Goal: Task Accomplishment & Management: Complete application form

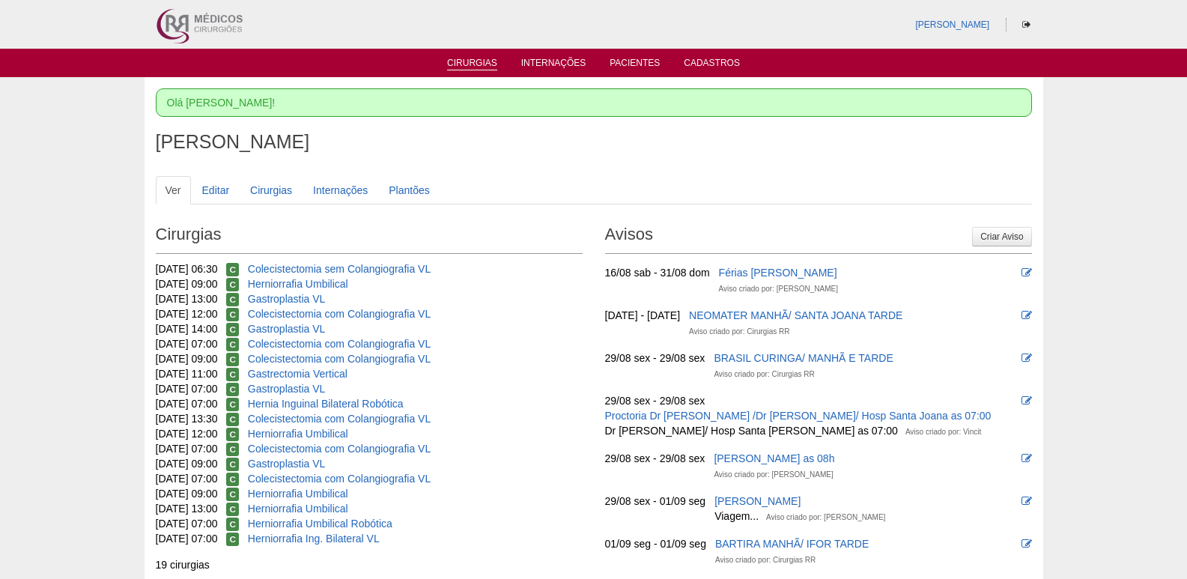
drag, startPoint x: 477, startPoint y: 62, endPoint x: 484, endPoint y: 68, distance: 9.0
click at [477, 63] on link "Cirurgias" at bounding box center [472, 64] width 50 height 13
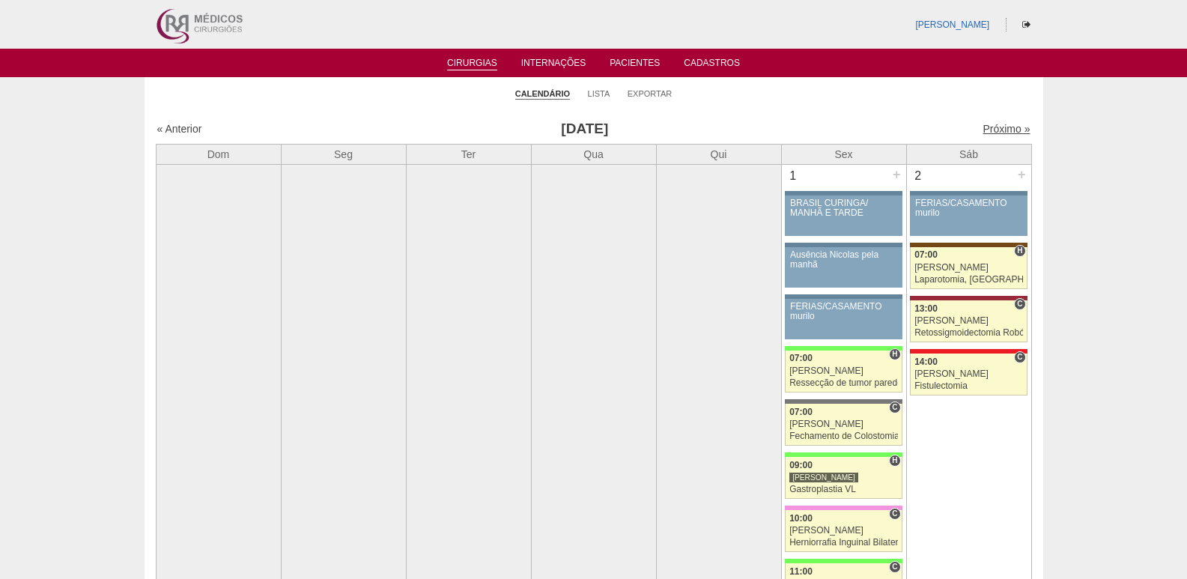
click at [1004, 130] on link "Próximo »" at bounding box center [1006, 129] width 47 height 12
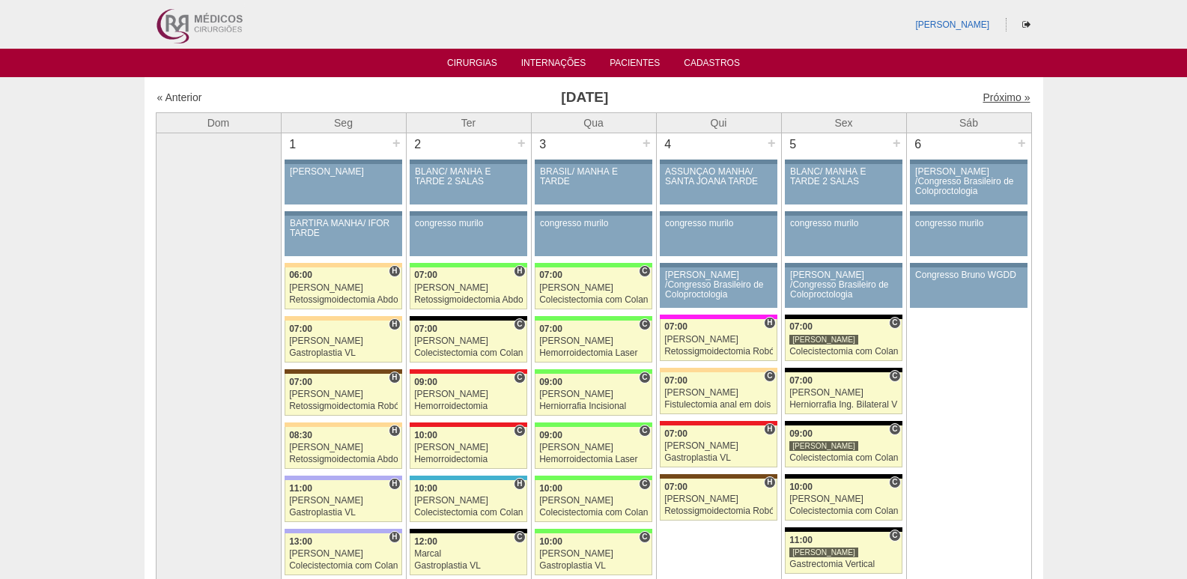
click at [996, 93] on link "Próximo »" at bounding box center [1006, 97] width 47 height 12
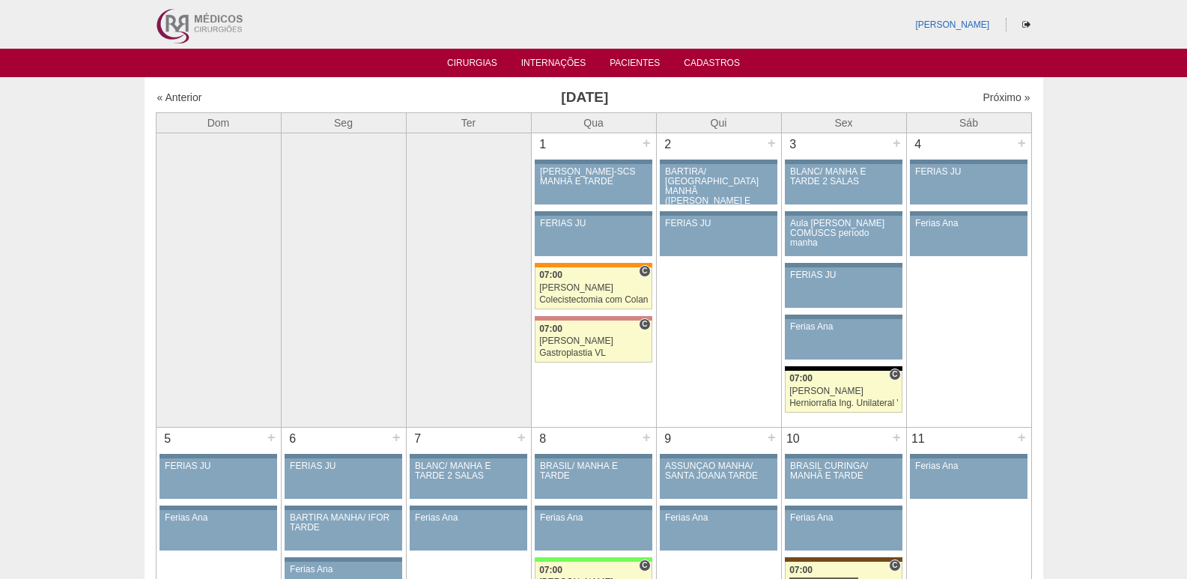
scroll to position [75, 0]
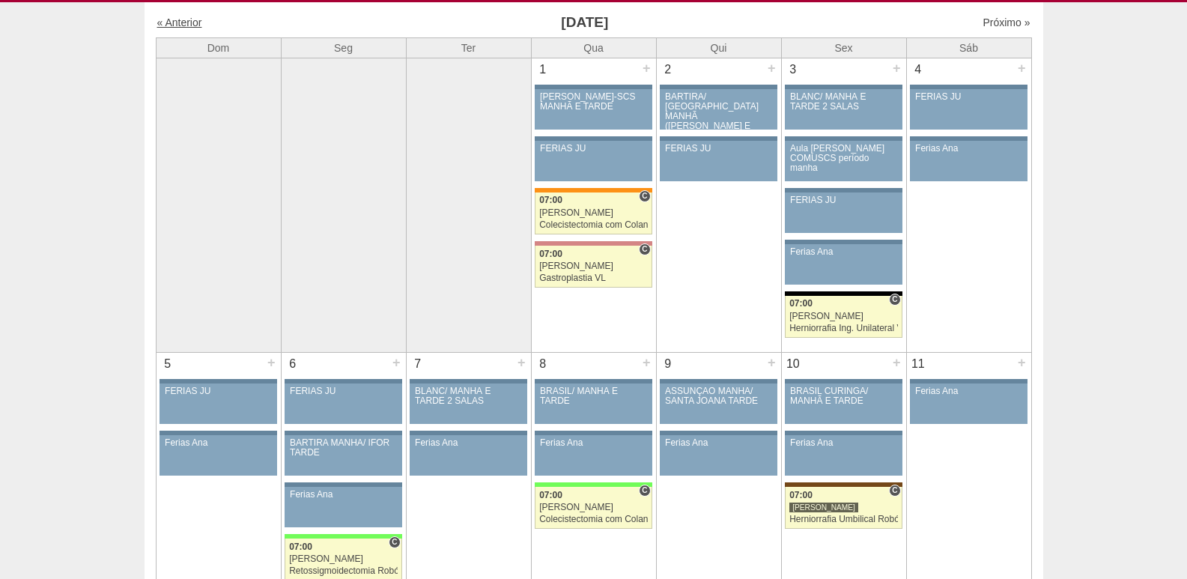
click at [187, 22] on link "« Anterior" at bounding box center [179, 22] width 45 height 12
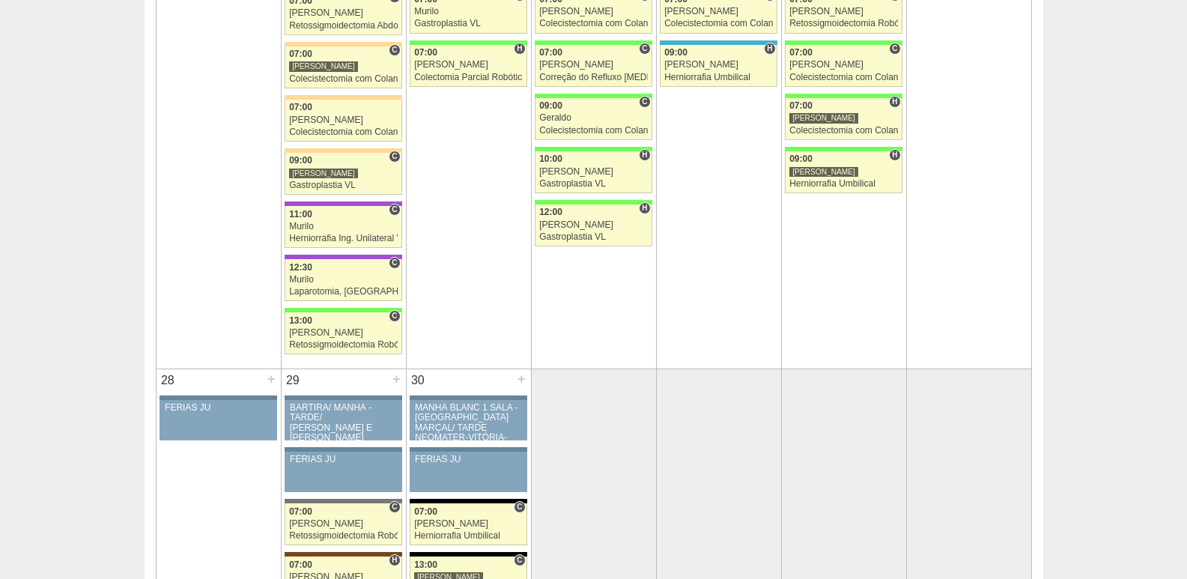
scroll to position [2097, 0]
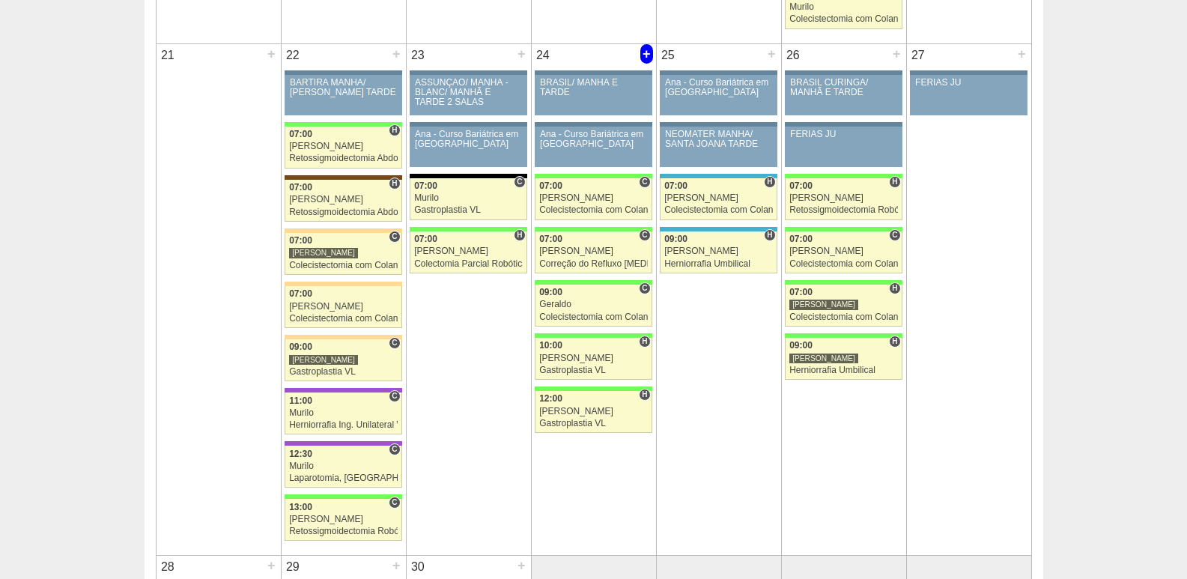
click at [647, 49] on div "+" at bounding box center [646, 53] width 13 height 19
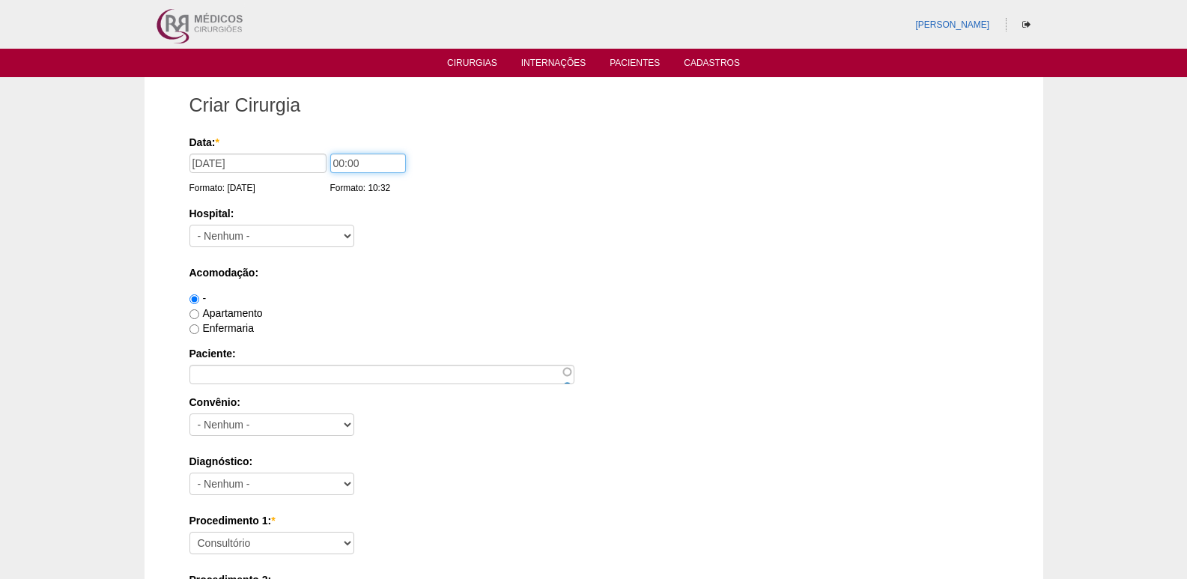
drag, startPoint x: 339, startPoint y: 162, endPoint x: 311, endPoint y: 167, distance: 28.9
click at [311, 150] on div "Data: * [DATE] Formato: [DATE] 00:00 Formato: 10:32" at bounding box center [592, 142] width 804 height 15
type input "12:00"
click at [252, 231] on select "- Nenhum - 9 de Julho Albert Einstein Alvorada América Assunção Bartira Benefic…" at bounding box center [272, 236] width 165 height 22
select select "8"
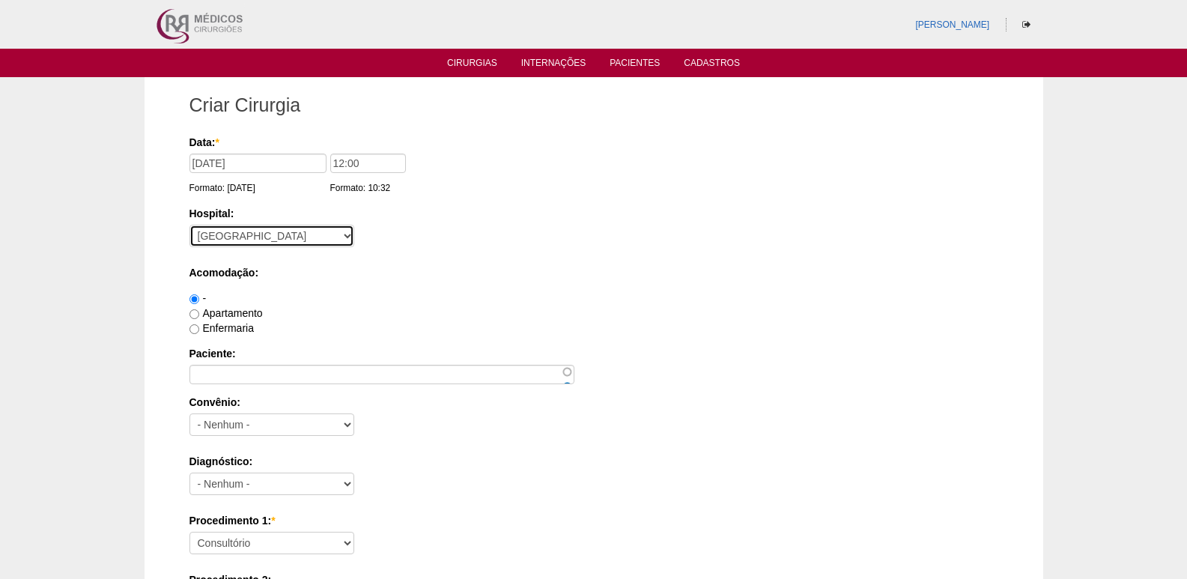
click at [190, 225] on select "- Nenhum - 9 de Julho Albert Einstein Alvorada América Assunção Bartira Benefic…" at bounding box center [272, 236] width 165 height 22
click at [246, 313] on label "Apartamento" at bounding box center [226, 313] width 73 height 12
click at [199, 313] on input "Apartamento" at bounding box center [195, 314] width 10 height 10
radio input "true"
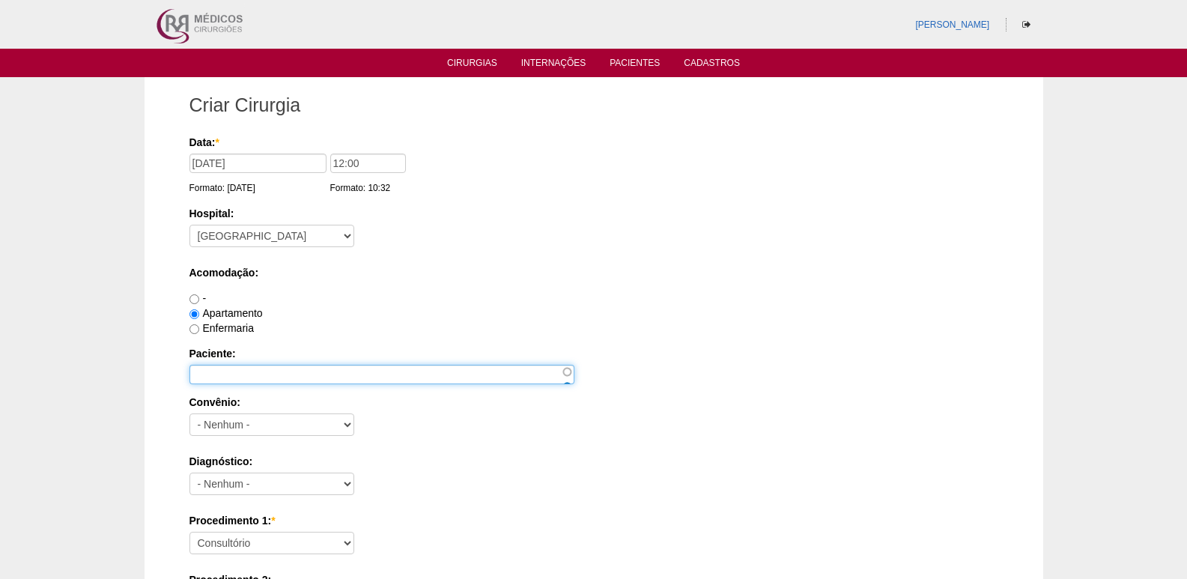
click at [282, 372] on input "Paciente:" at bounding box center [382, 374] width 385 height 19
paste input "Adelaide Mafra de Paula"
type input "Adelaide Mafra de Paula"
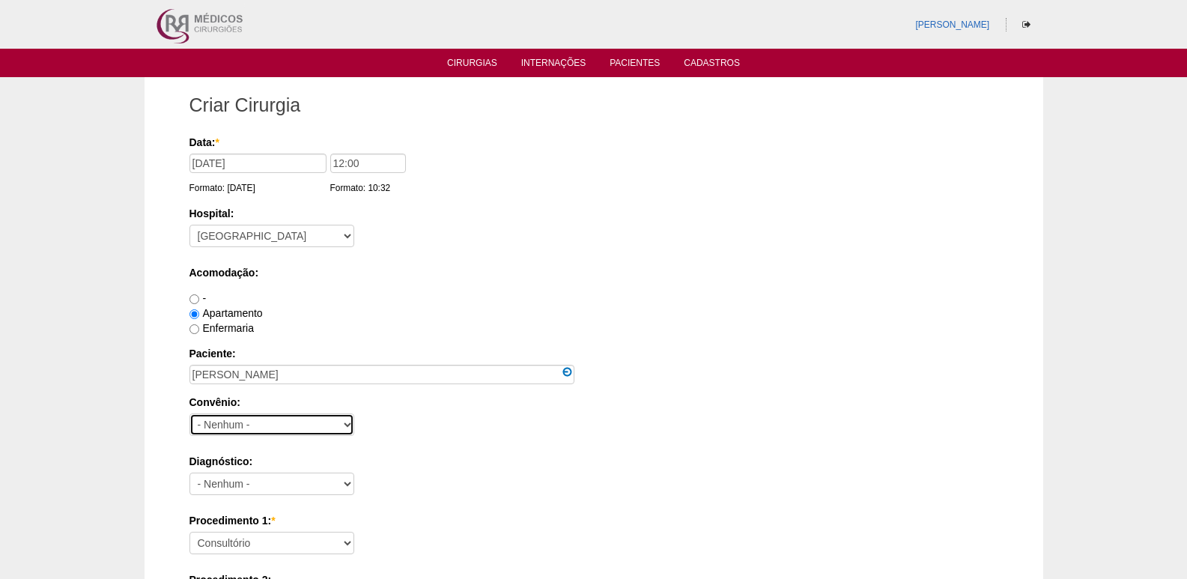
click at [263, 420] on select "- Nenhum - Abet Afresp Allianz Amil Blue Life Caasp Cabesp Caixa de Pensões Car…" at bounding box center [272, 425] width 165 height 22
select select "26"
click at [190, 414] on select "- Nenhum - Abet Afresp Allianz Amil Blue Life Caasp Cabesp Caixa de Pensões Car…" at bounding box center [272, 425] width 165 height 22
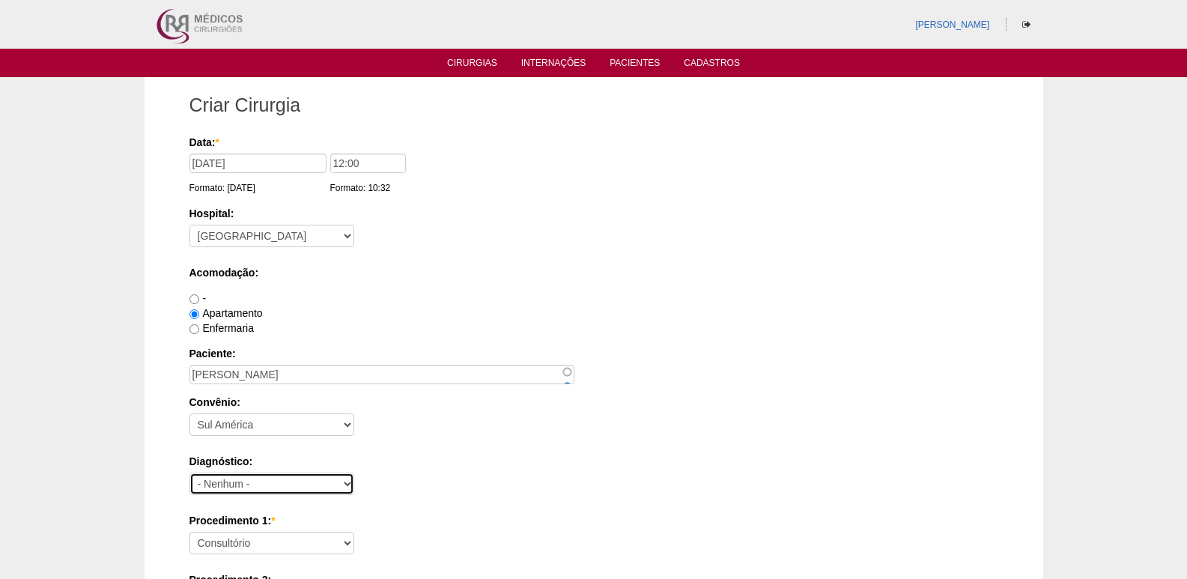
click at [240, 479] on select "- Nenhum - Abdome Agudo Abscesso Hepático Abscesso Perianal Abscesso Peritoneal…" at bounding box center [272, 484] width 165 height 22
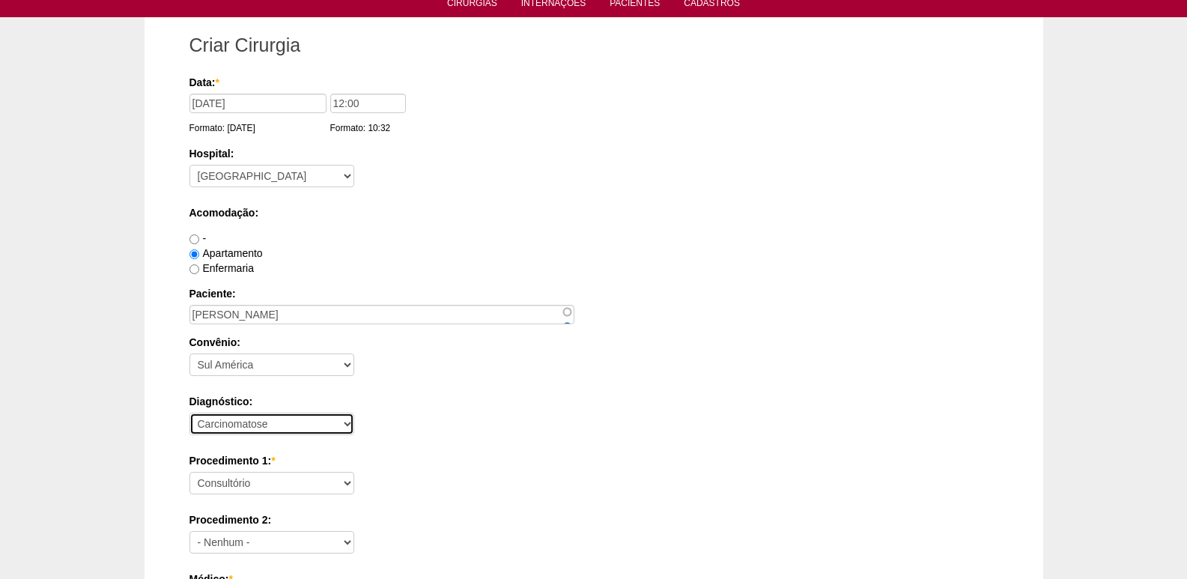
scroll to position [150, 0]
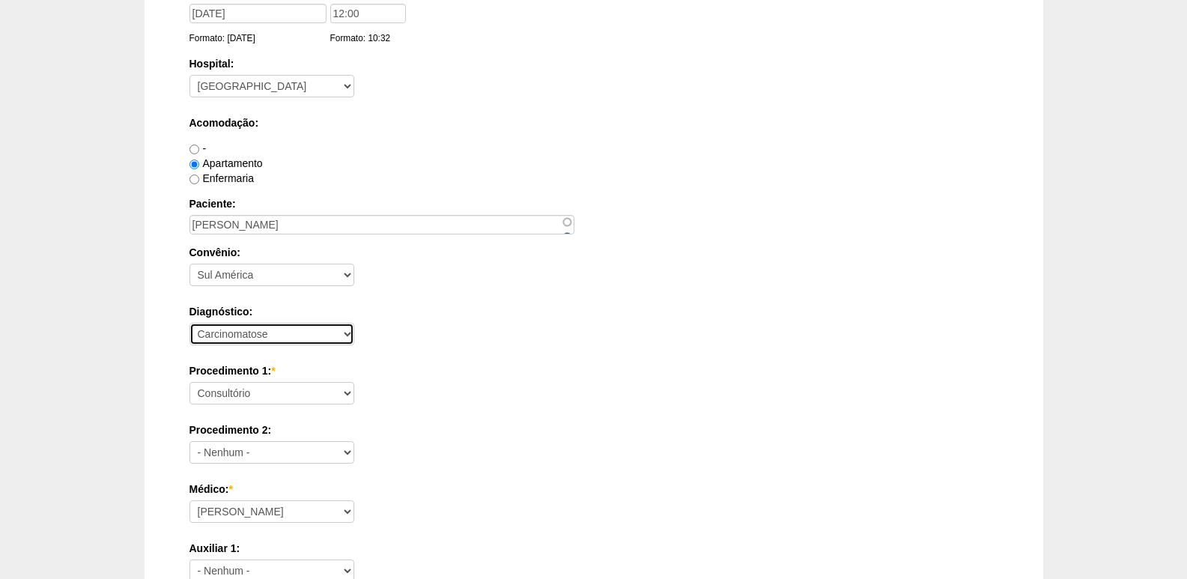
click at [267, 330] on select "- Nenhum - Abdome Agudo Abscesso Hepático Abscesso Perianal Abscesso Peritoneal…" at bounding box center [272, 334] width 165 height 22
select select "12"
click at [190, 323] on select "- Nenhum - Abdome Agudo Abscesso Hepático Abscesso Perianal Abscesso Peritoneal…" at bounding box center [272, 334] width 165 height 22
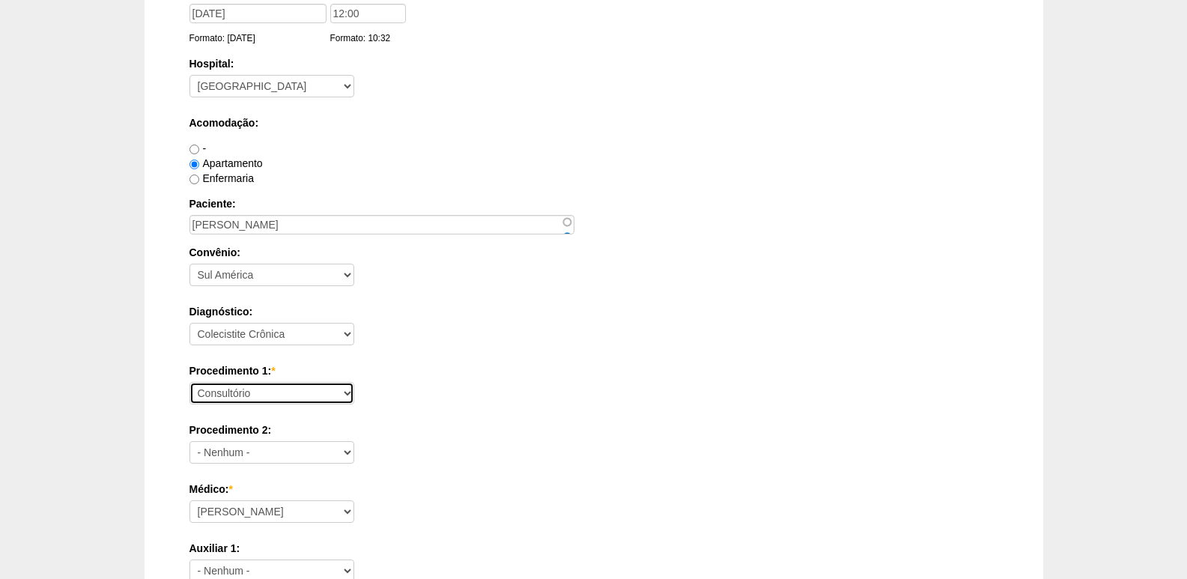
click at [277, 394] on select "Consultório Abscesso Hepático - Drenagem Abscesso perianal Amputação Abdômino P…" at bounding box center [272, 393] width 165 height 22
select select "3735"
click at [190, 382] on select "Consultório Abscesso Hepático - Drenagem Abscesso perianal Amputação Abdômino P…" at bounding box center [272, 393] width 165 height 22
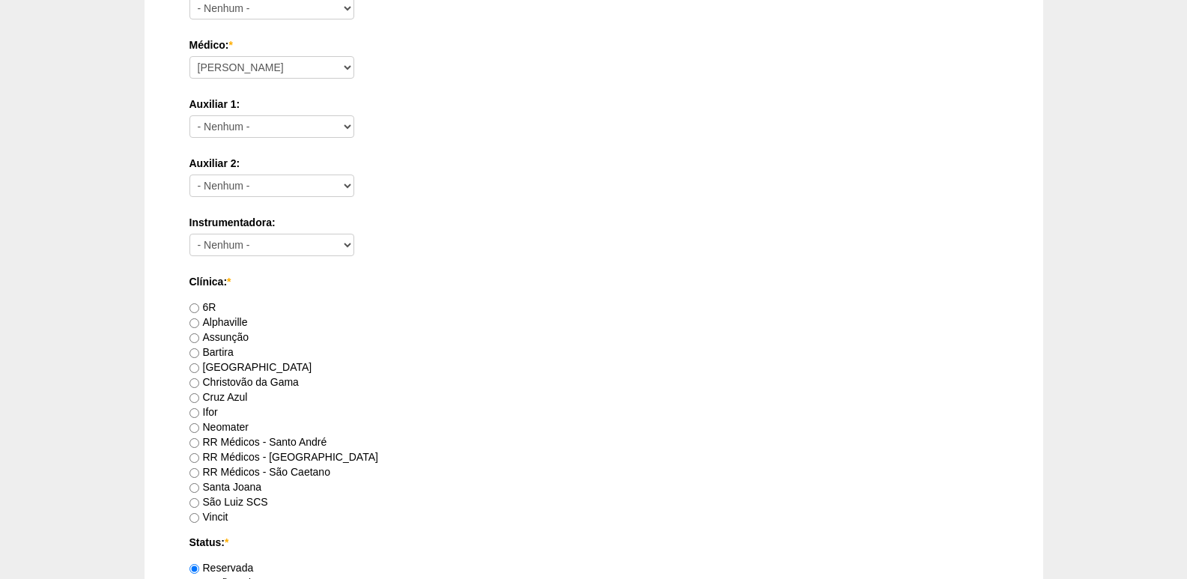
scroll to position [674, 0]
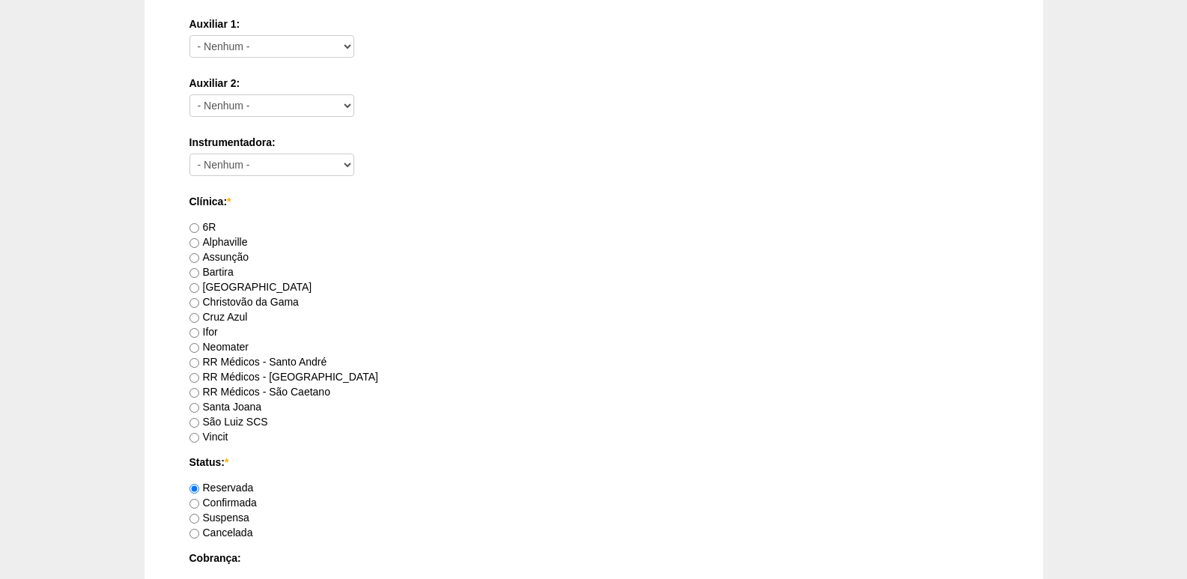
click at [223, 285] on label "[GEOGRAPHIC_DATA]" at bounding box center [251, 287] width 123 height 12
click at [199, 285] on input "[GEOGRAPHIC_DATA]" at bounding box center [195, 288] width 10 height 10
radio input "true"
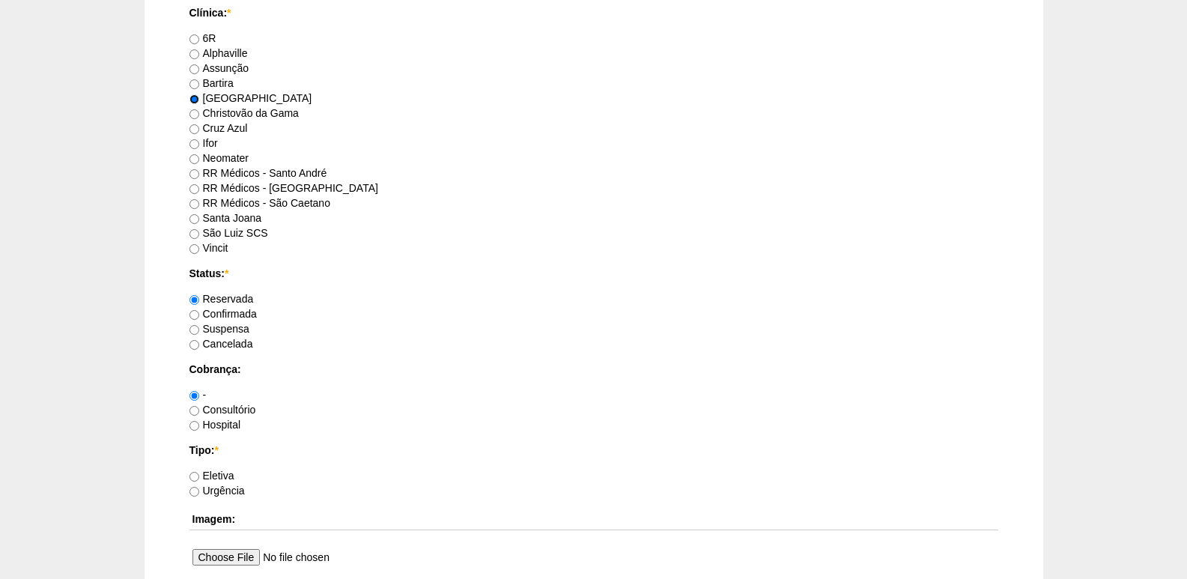
scroll to position [899, 0]
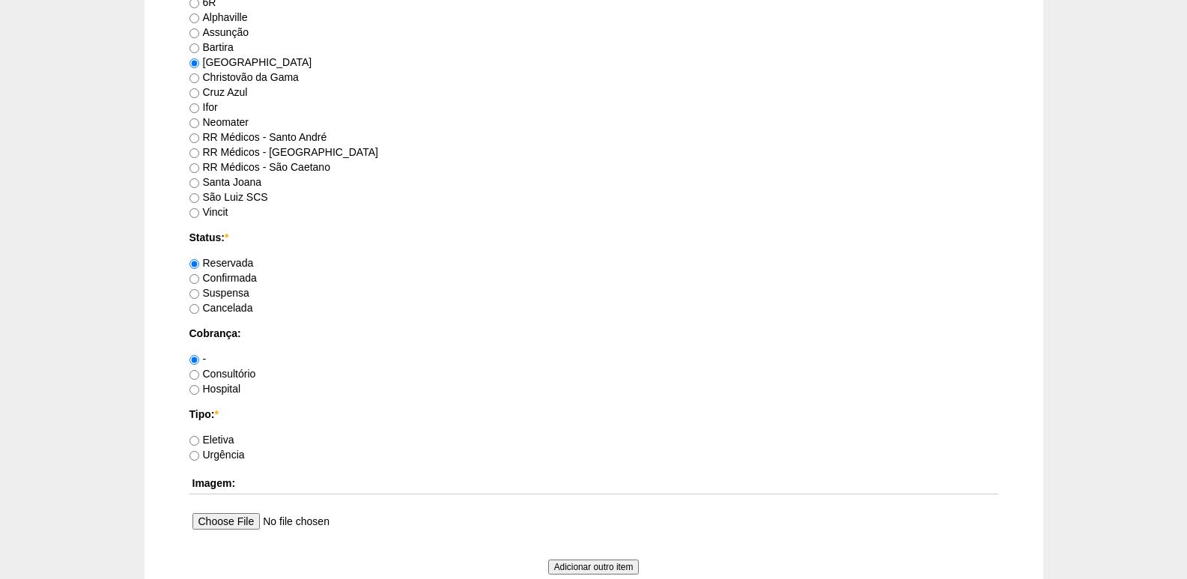
click at [228, 384] on label "Hospital" at bounding box center [216, 389] width 52 height 12
click at [199, 385] on input "Hospital" at bounding box center [195, 390] width 10 height 10
radio input "true"
click at [225, 437] on label "Eletiva" at bounding box center [212, 440] width 45 height 12
click at [199, 437] on input "Eletiva" at bounding box center [195, 441] width 10 height 10
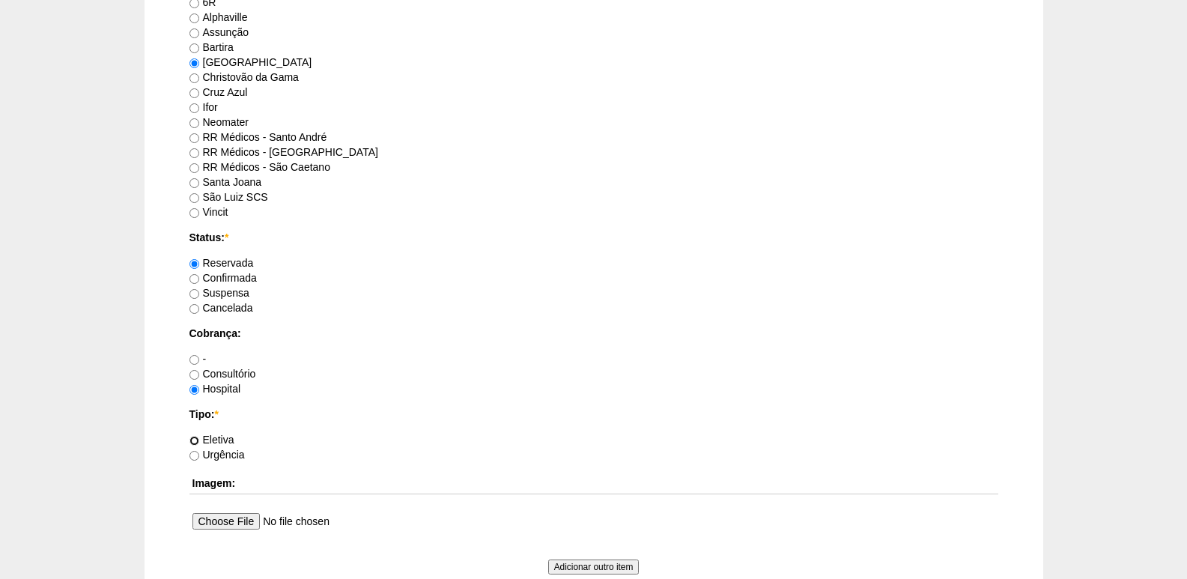
radio input "true"
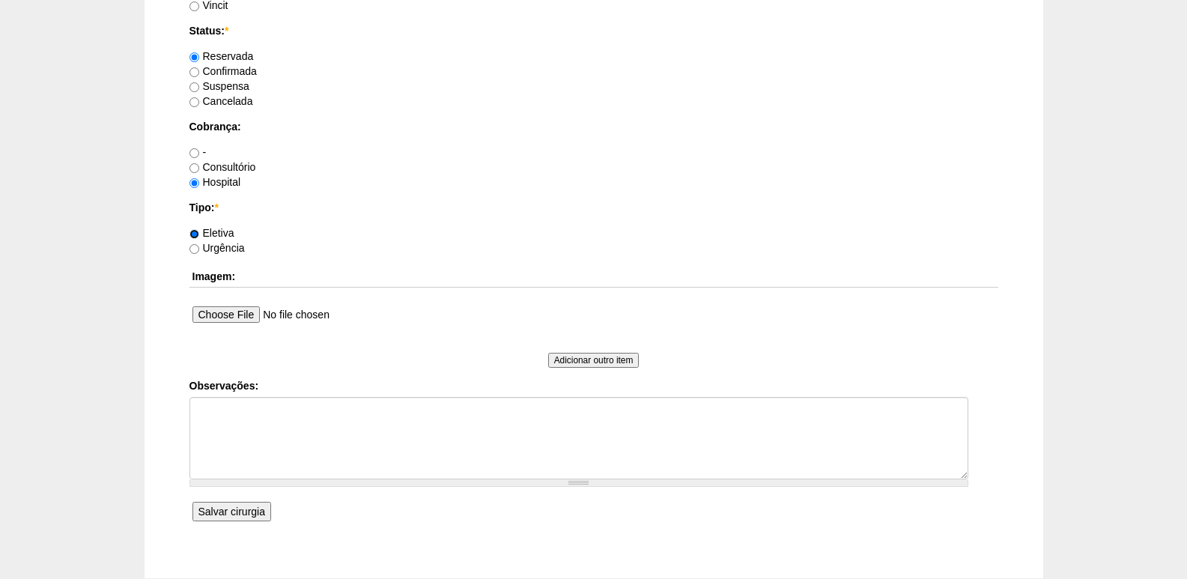
scroll to position [1124, 0]
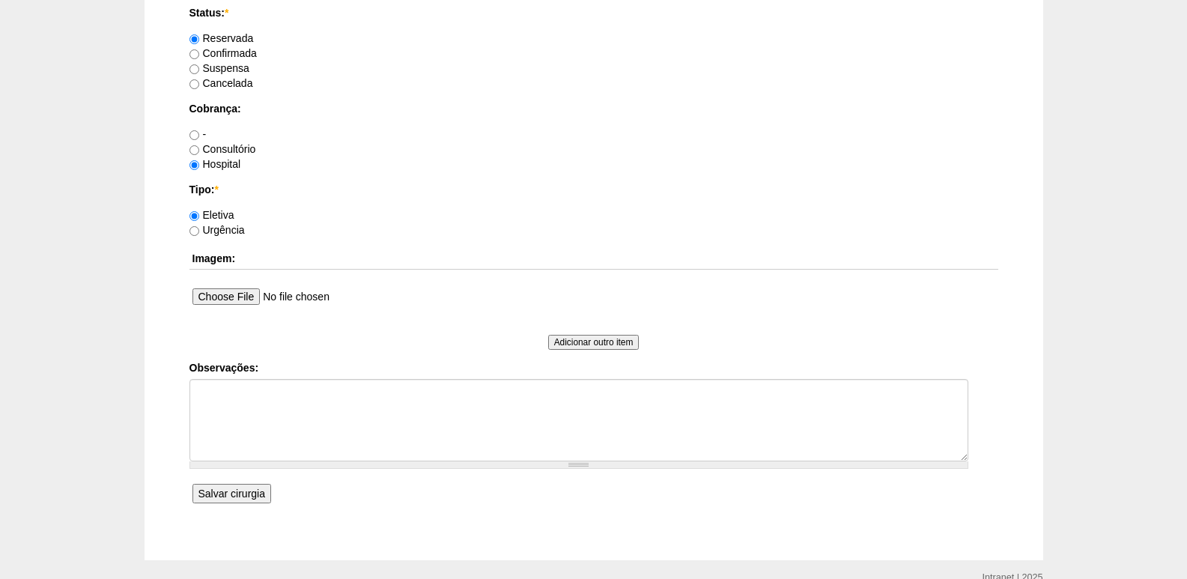
click at [238, 488] on input "Salvar cirurgia" at bounding box center [232, 493] width 79 height 19
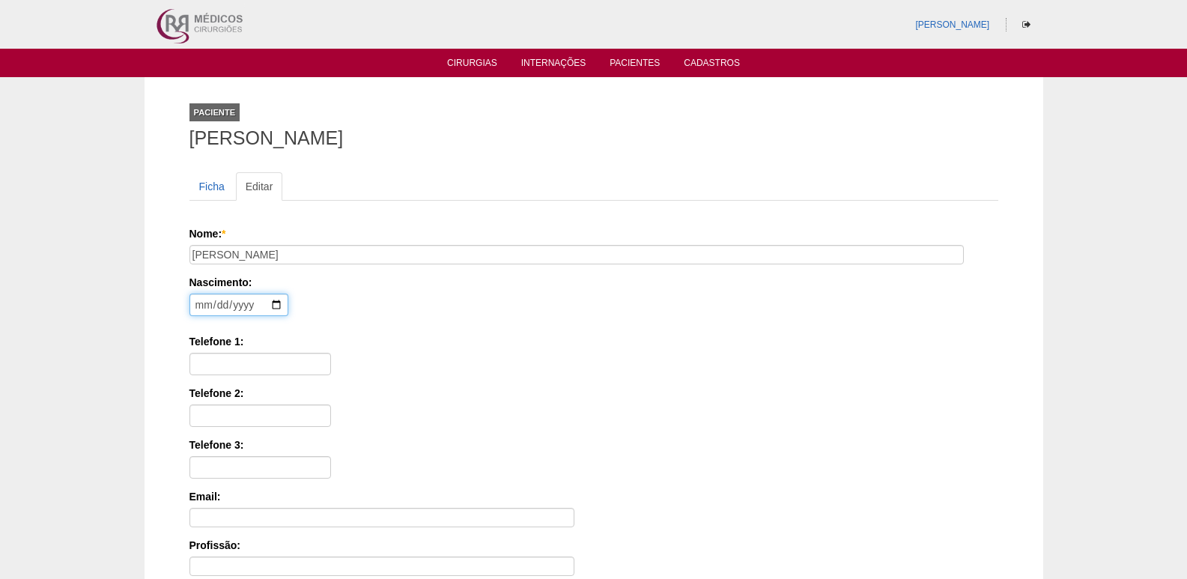
click at [201, 304] on input "date" at bounding box center [239, 305] width 99 height 22
type input "0191-07-18"
type input "[DATE]"
type input "11 99526-1100"
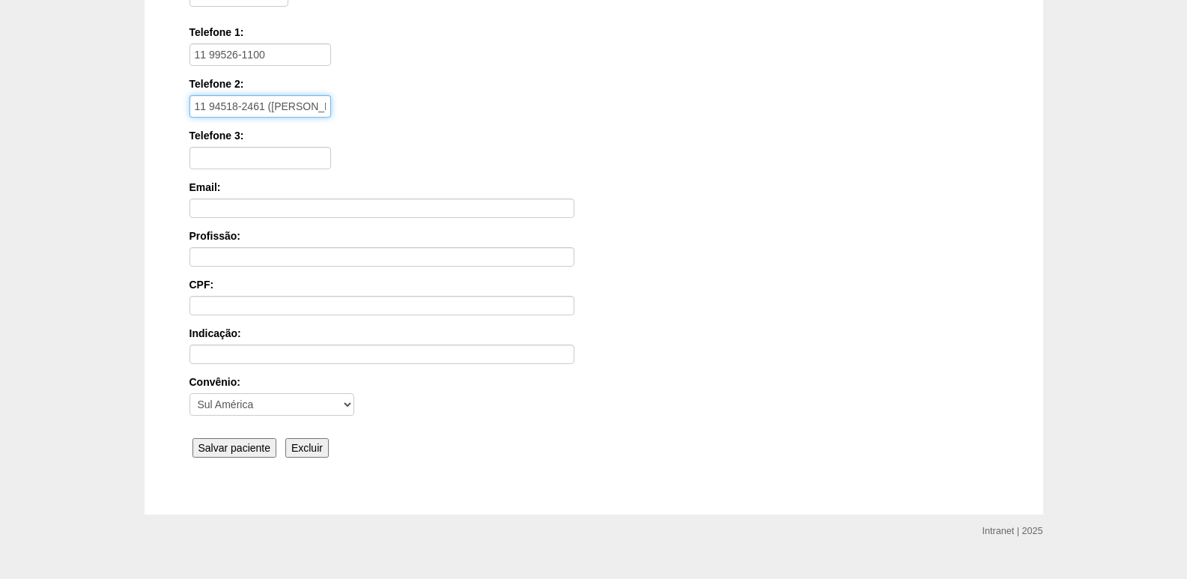
scroll to position [336, 0]
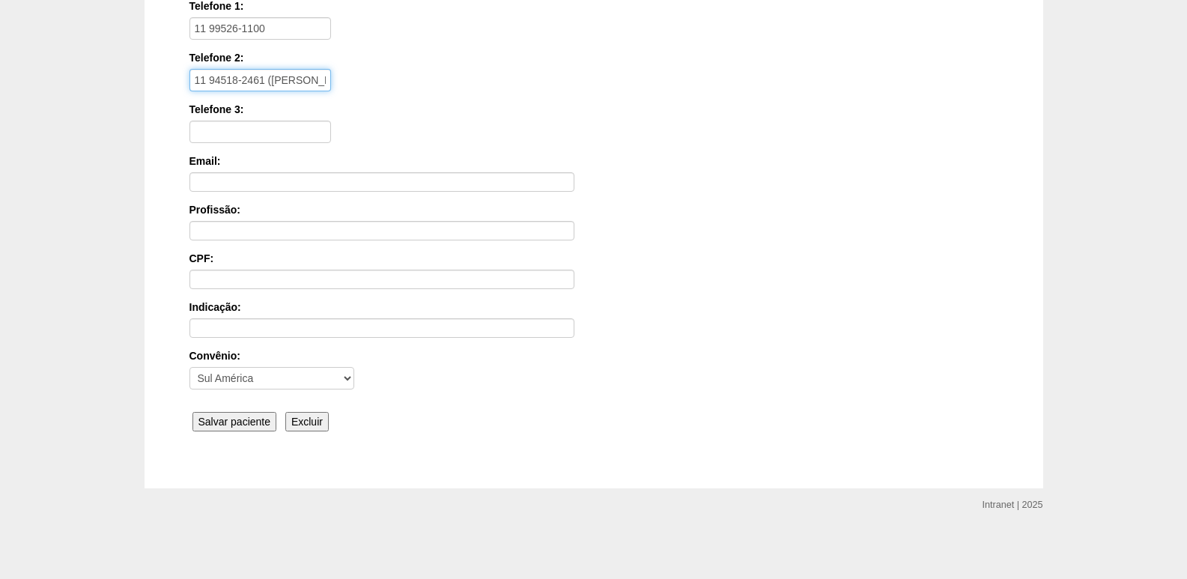
type input "11 94518-2461 ([PERSON_NAME])"
click at [253, 421] on input "Salvar paciente" at bounding box center [235, 421] width 85 height 19
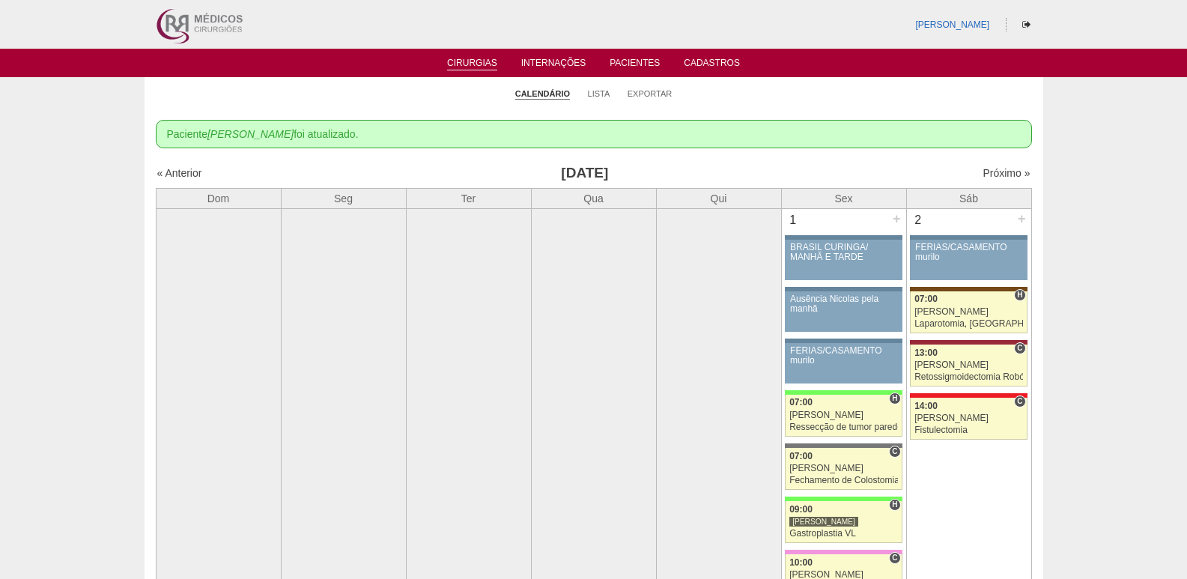
click at [179, 18] on img at bounding box center [198, 24] width 93 height 49
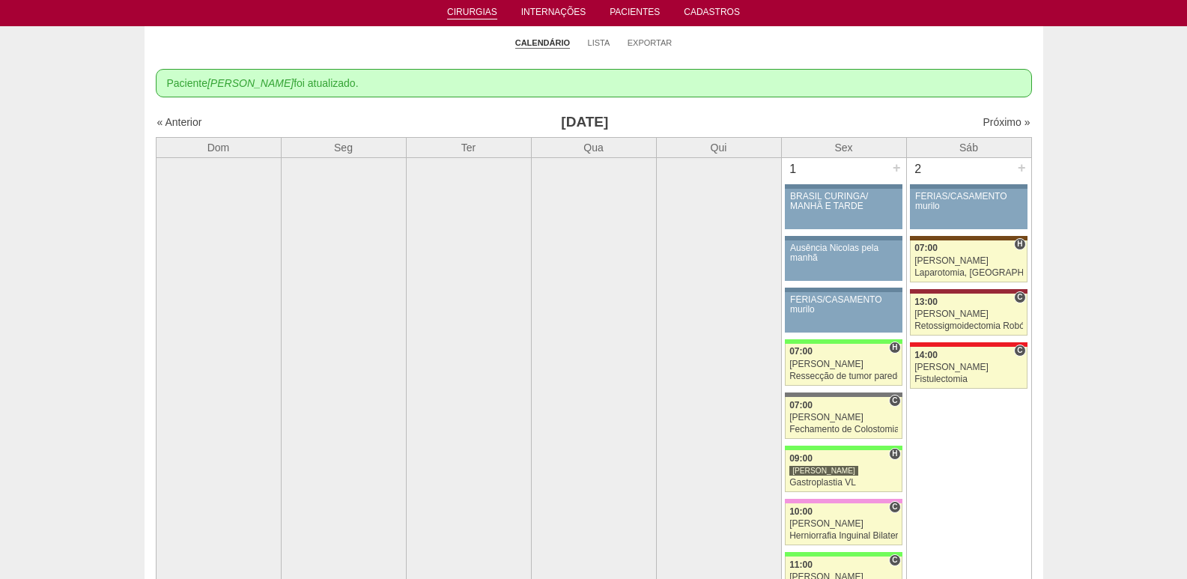
scroll to position [144, 0]
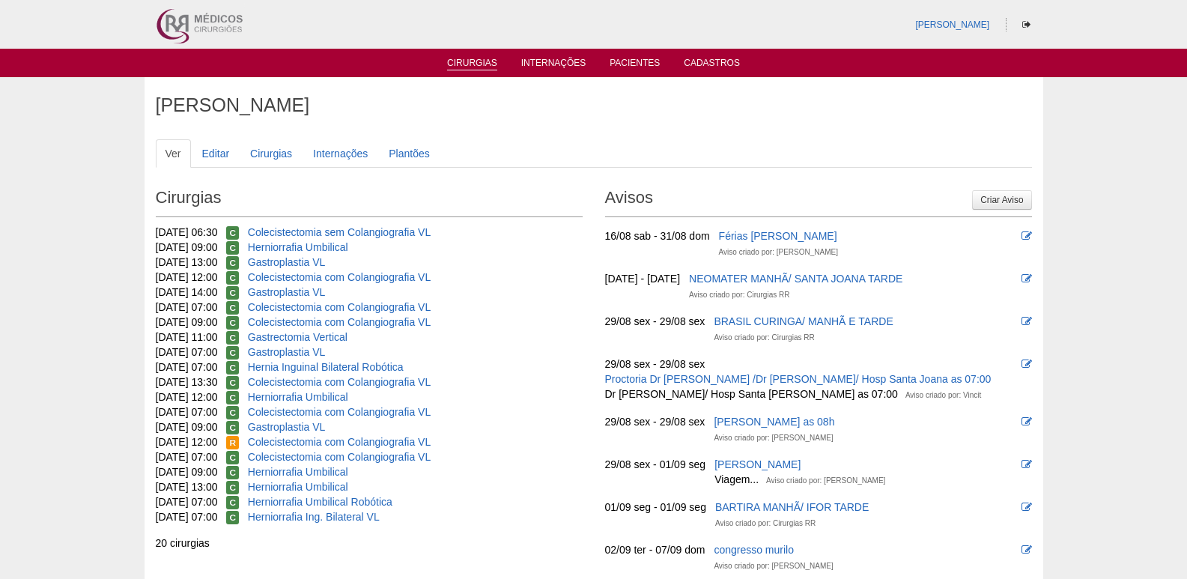
click at [465, 61] on link "Cirurgias" at bounding box center [472, 64] width 50 height 13
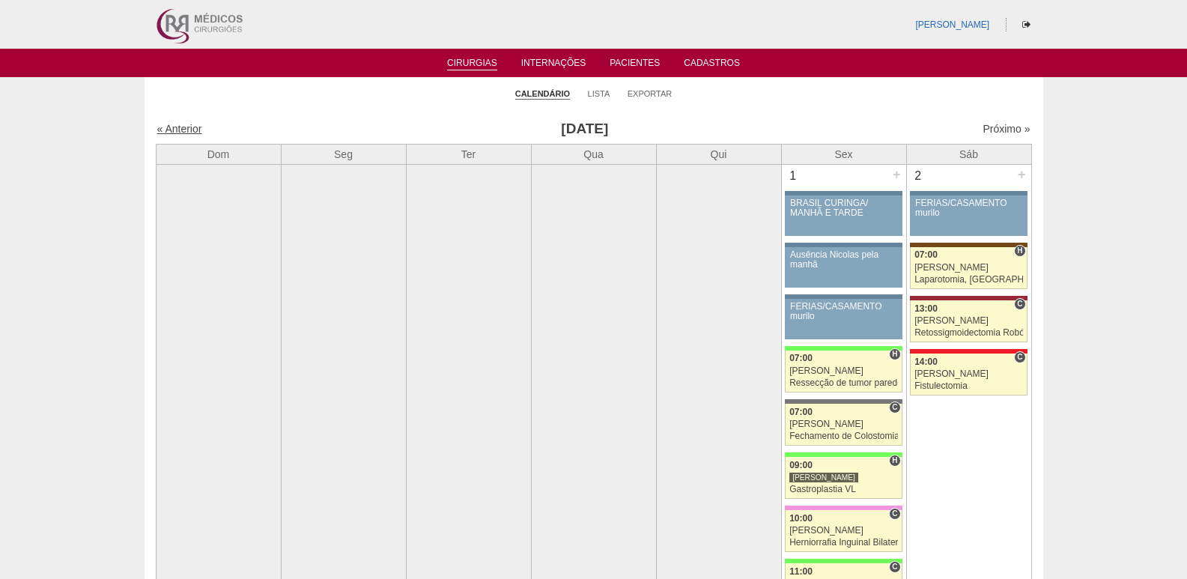
click at [182, 127] on link "« Anterior" at bounding box center [179, 129] width 45 height 12
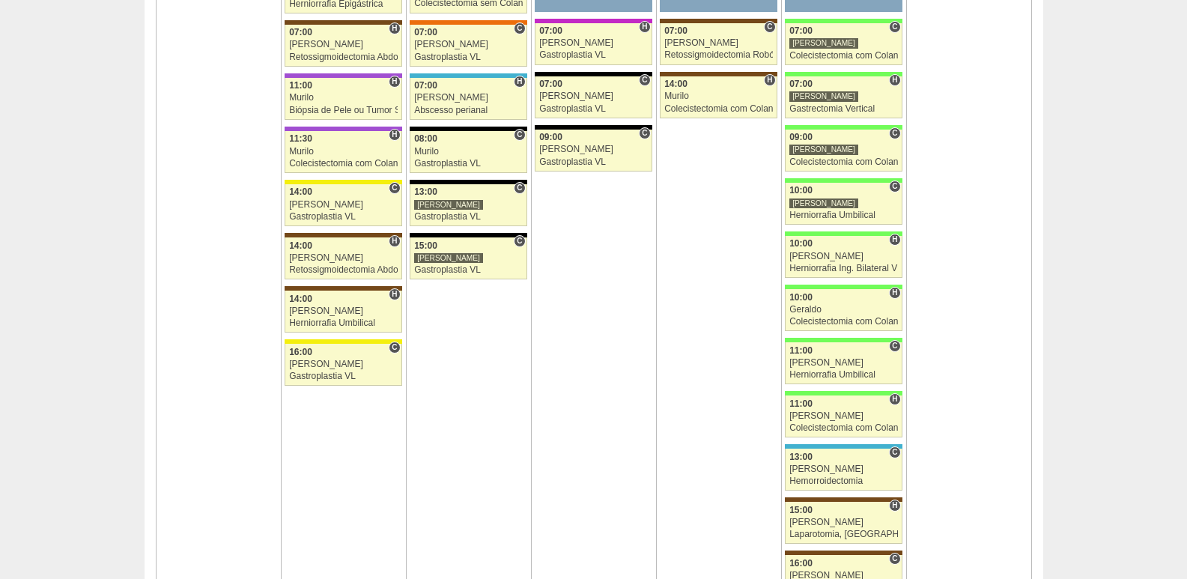
scroll to position [2238, 0]
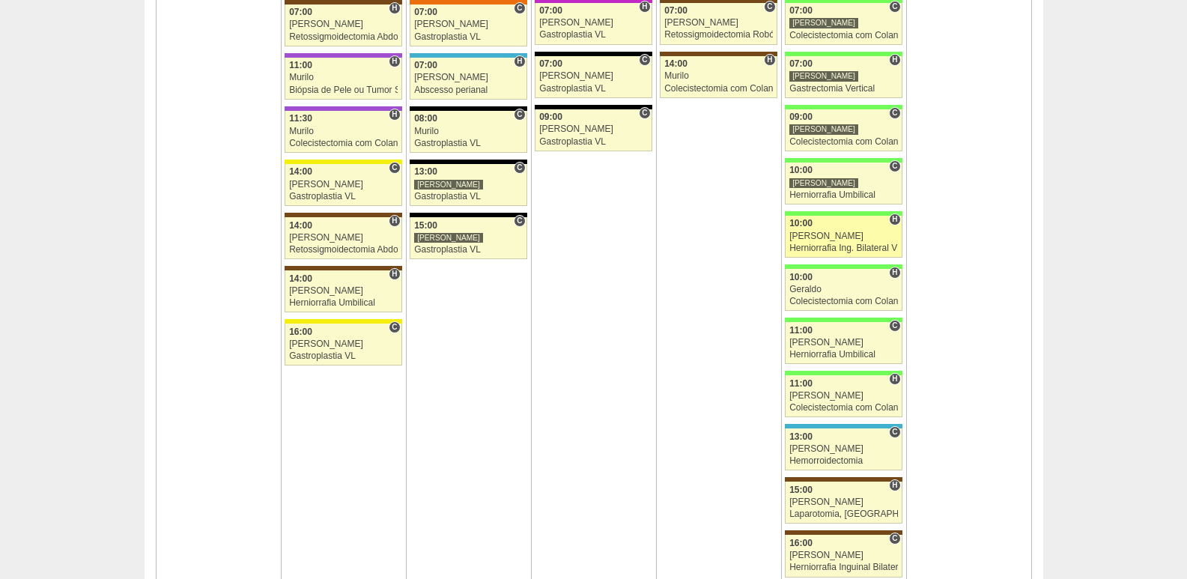
click at [857, 244] on div "Herniorrafia Ing. Bilateral VL" at bounding box center [844, 248] width 109 height 10
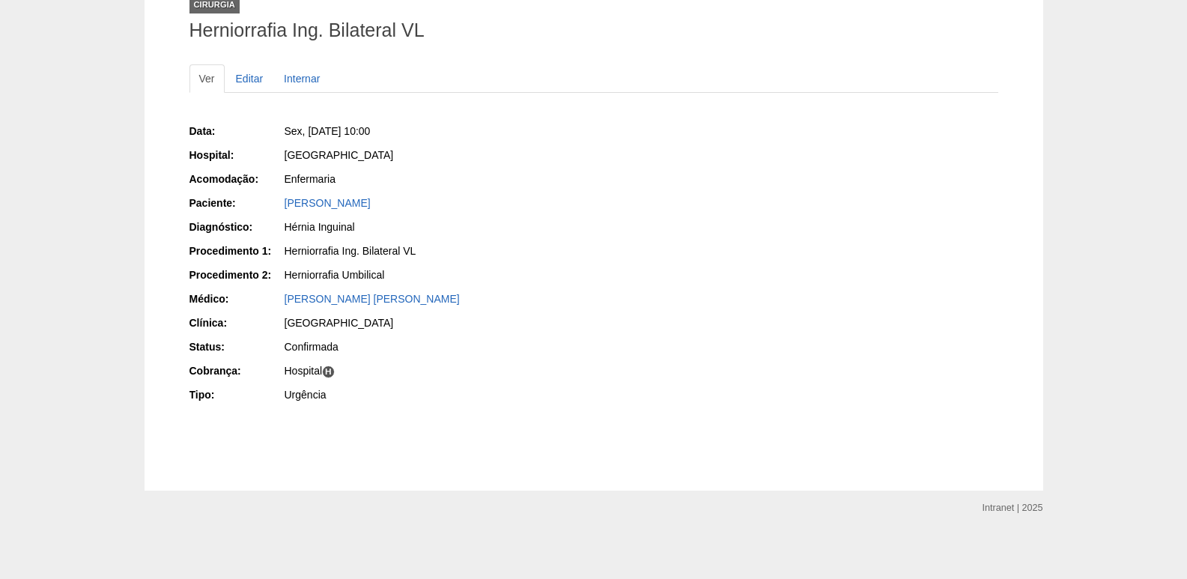
scroll to position [110, 0]
